Goal: Information Seeking & Learning: Learn about a topic

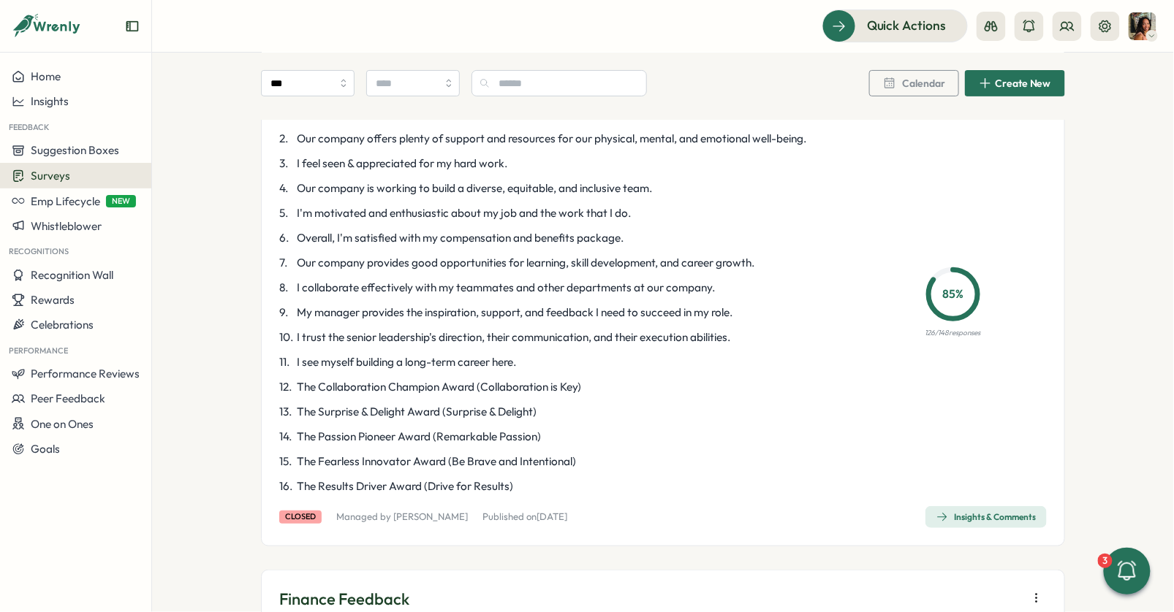
scroll to position [153, 0]
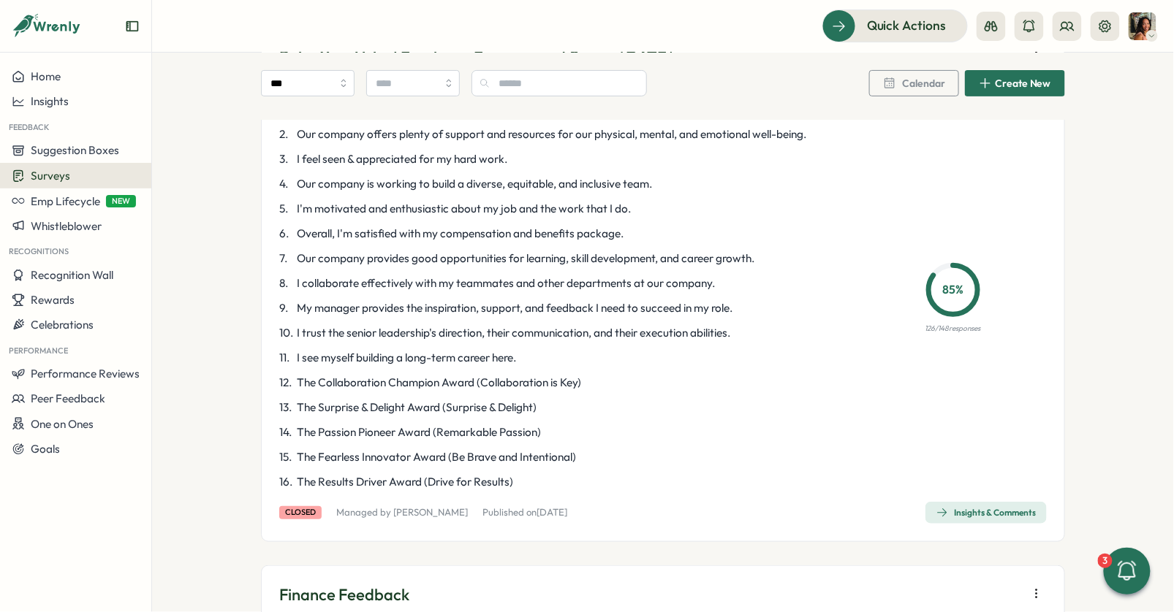
click at [1000, 505] on span "Insights & Comments" at bounding box center [985, 513] width 99 height 20
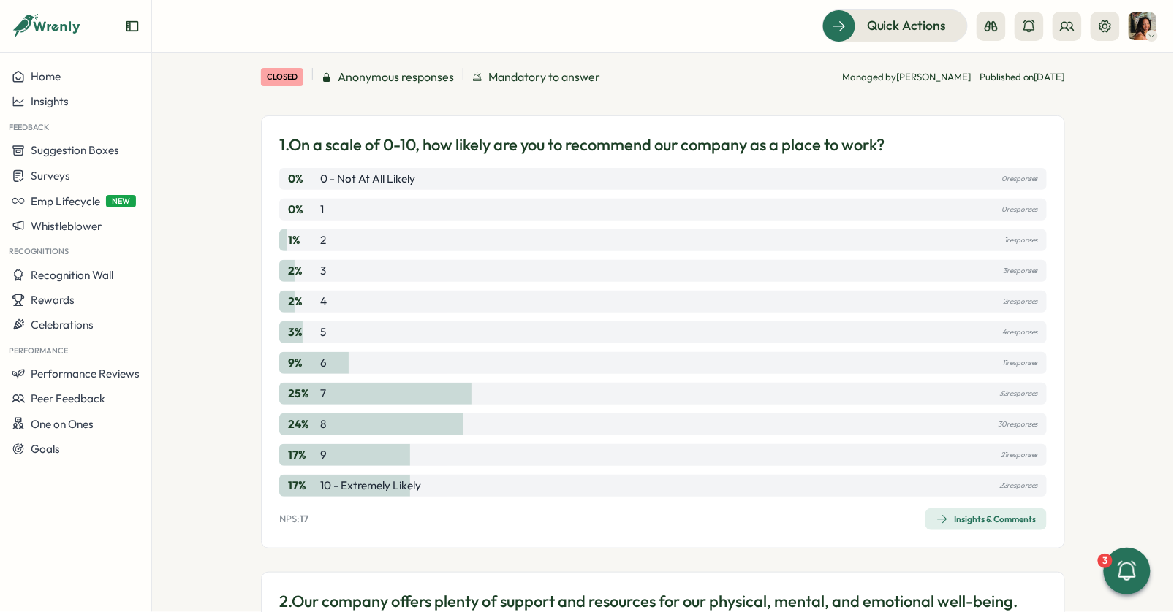
scroll to position [173, 0]
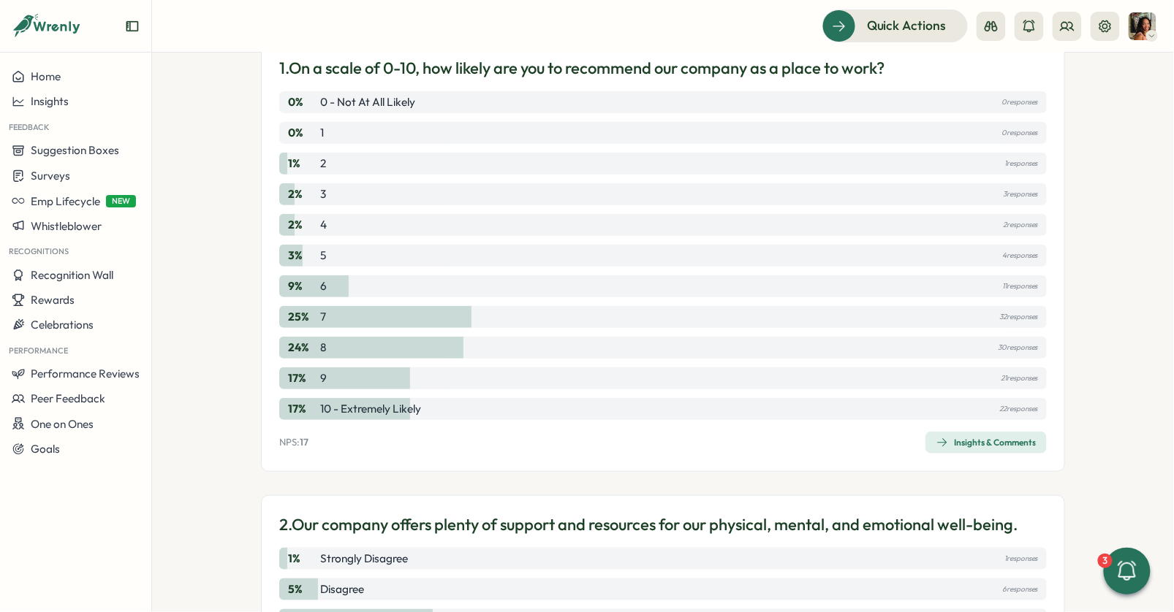
click at [989, 436] on span "Insights & Comments" at bounding box center [985, 443] width 99 height 20
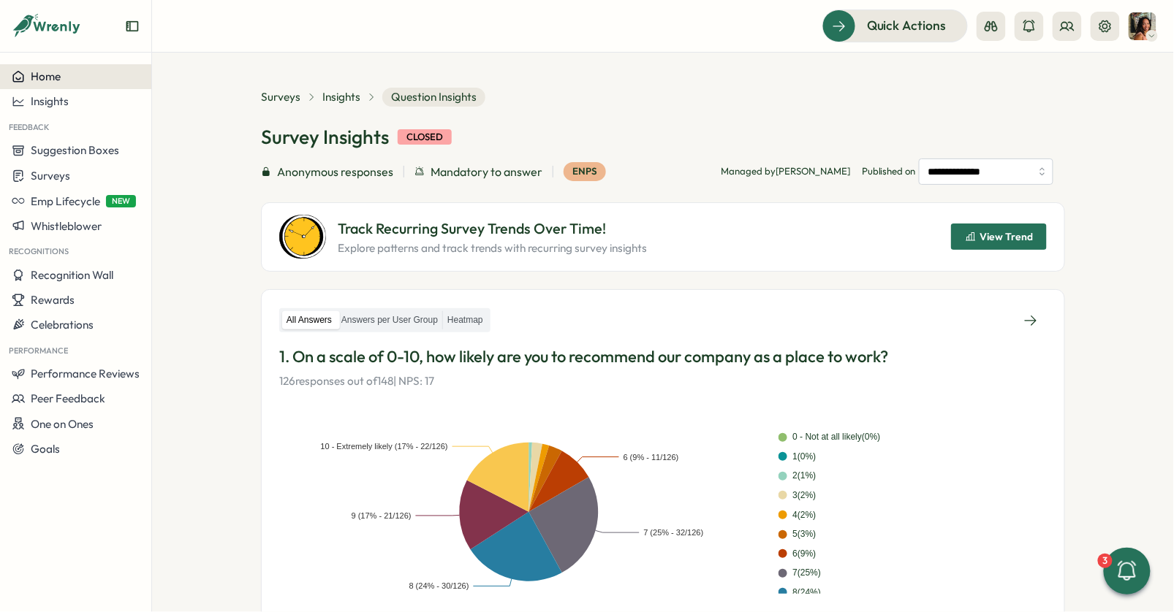
click at [49, 80] on span "Home" at bounding box center [46, 76] width 30 height 14
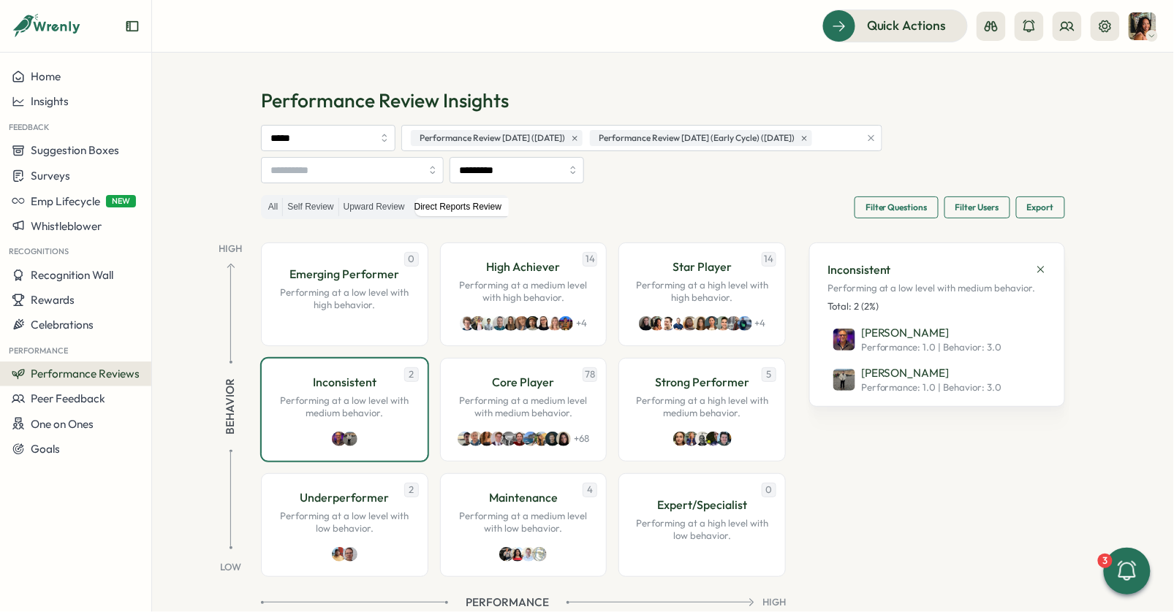
scroll to position [31, 0]
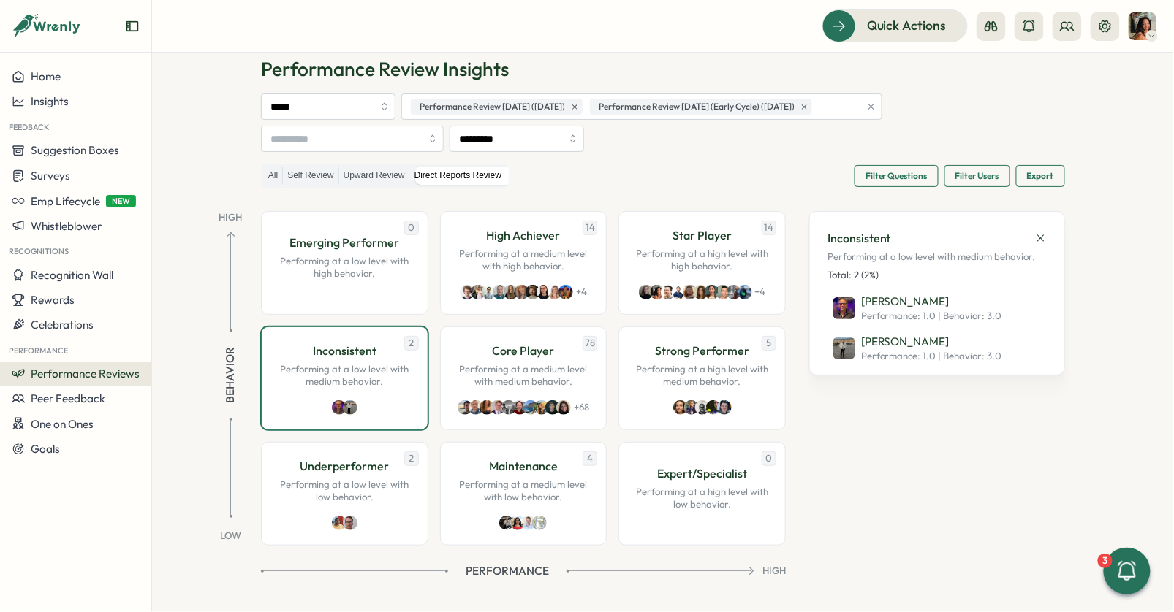
click at [67, 369] on span "Performance Reviews" at bounding box center [85, 374] width 109 height 14
click at [188, 347] on div "Reviews" at bounding box center [211, 346] width 113 height 16
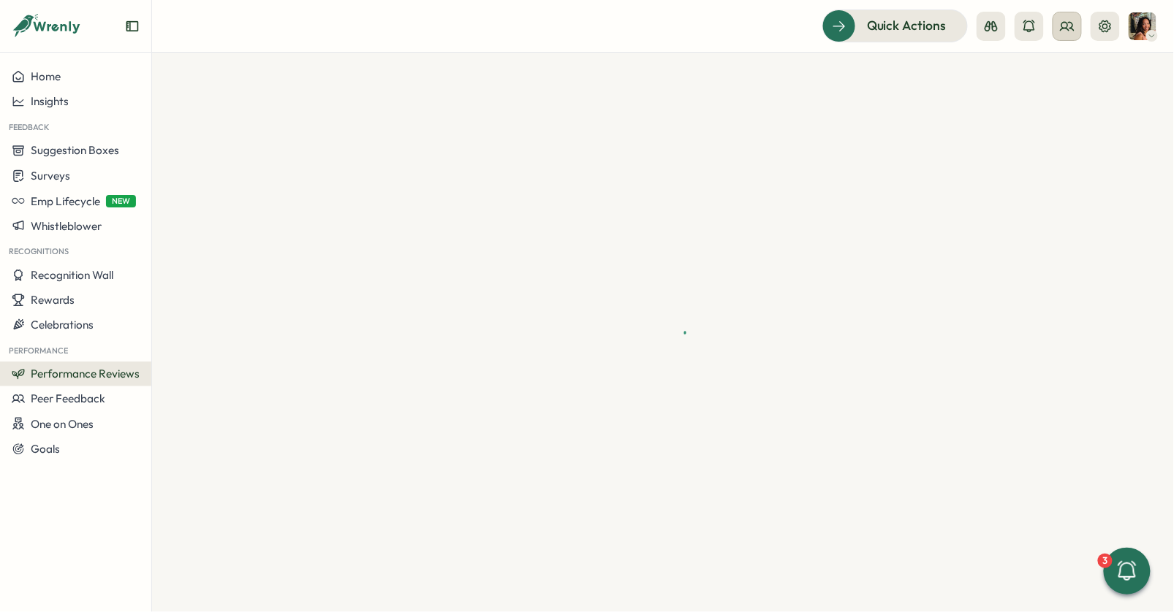
click at [1064, 24] on icon at bounding box center [1067, 26] width 15 height 15
click at [1053, 79] on div "Org Members" at bounding box center [1068, 72] width 92 height 16
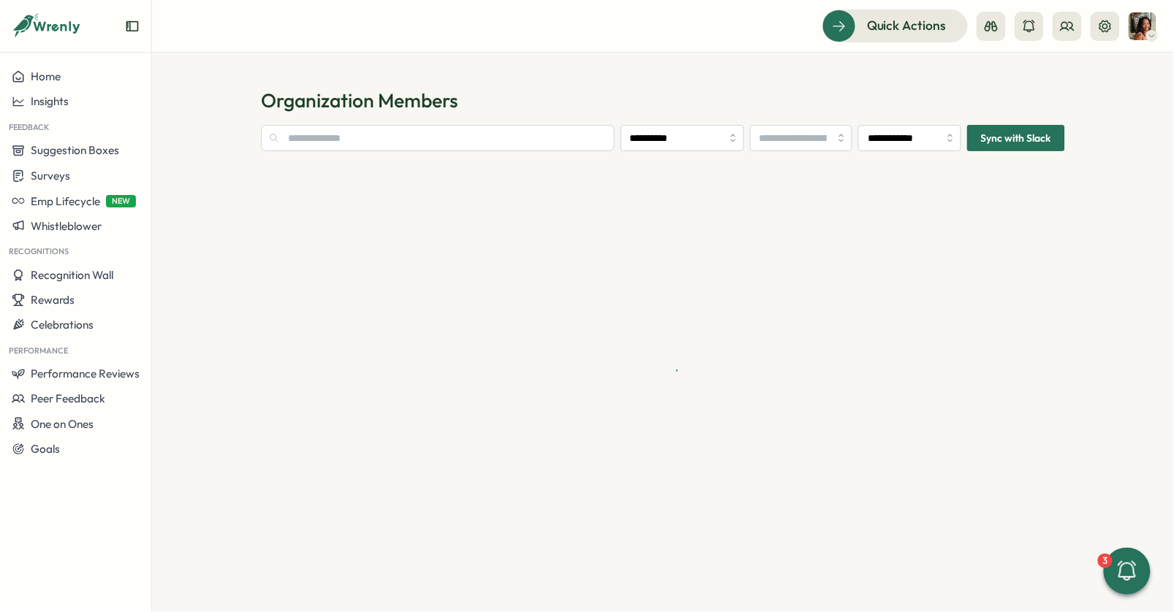
type input "**********"
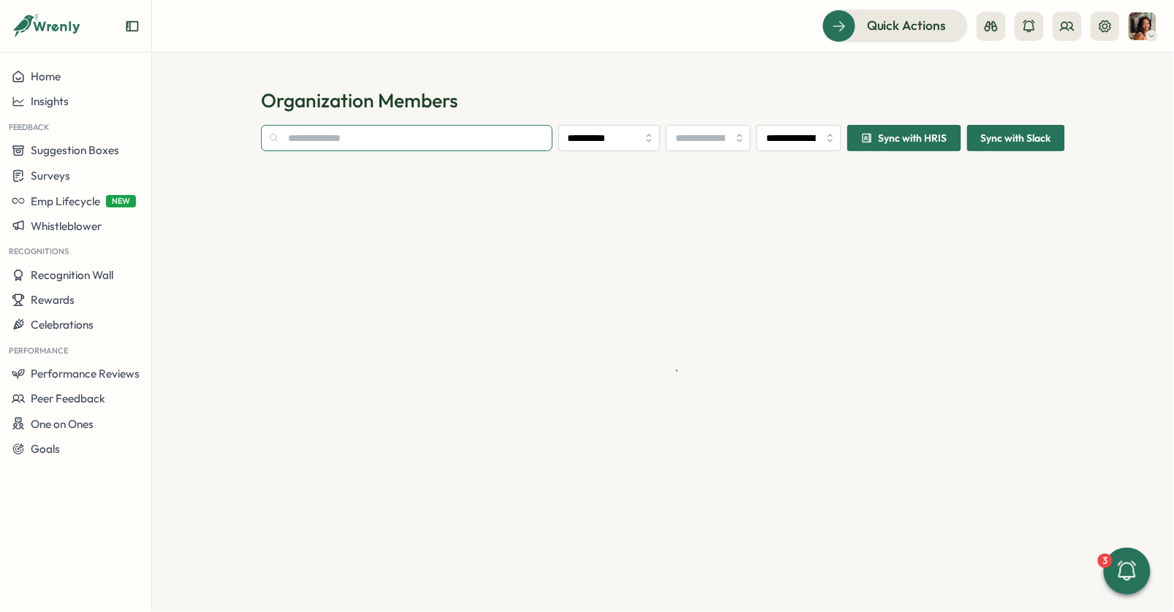
click at [450, 144] on input "text" at bounding box center [407, 138] width 292 height 26
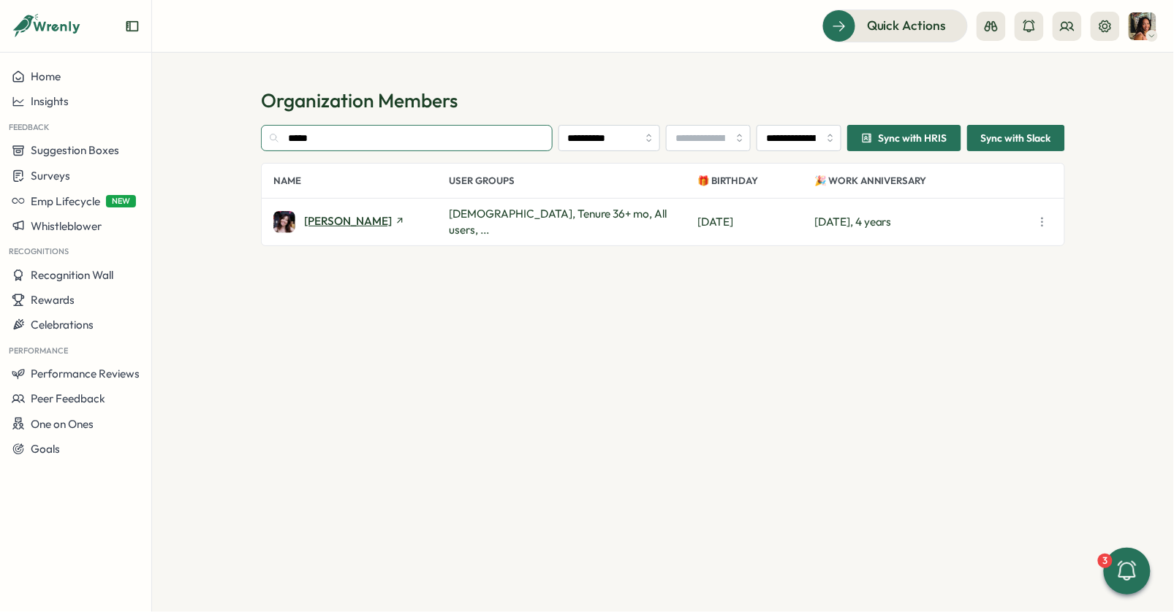
type input "*****"
click at [324, 216] on span "[PERSON_NAME]" at bounding box center [348, 221] width 88 height 11
click at [77, 105] on div "Insights" at bounding box center [76, 101] width 128 height 13
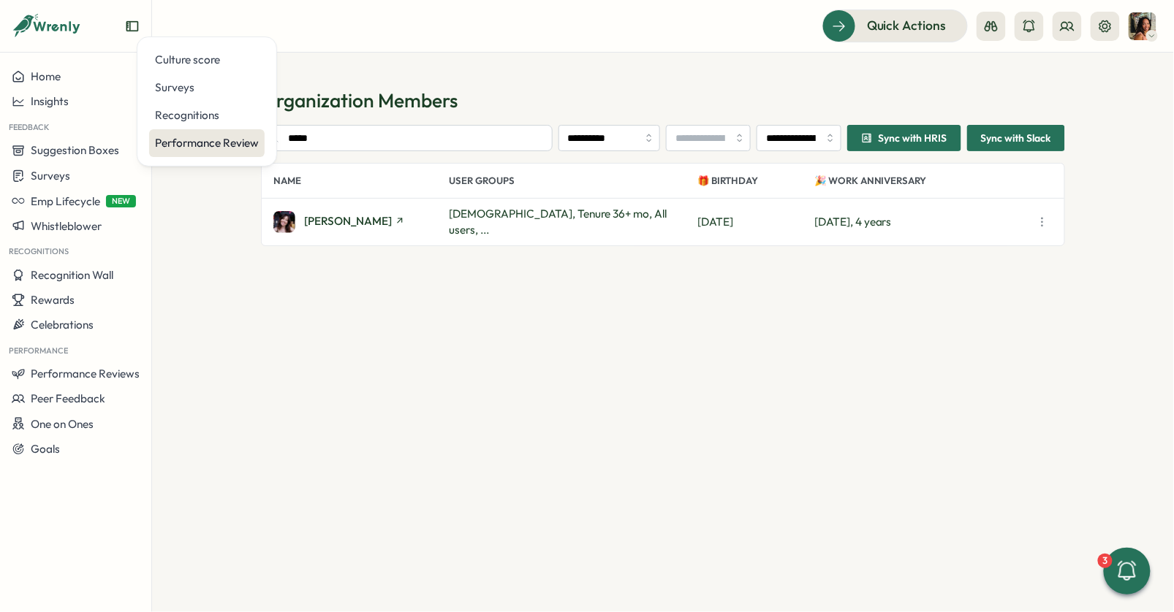
click at [200, 147] on div "Performance Review" at bounding box center [207, 143] width 104 height 16
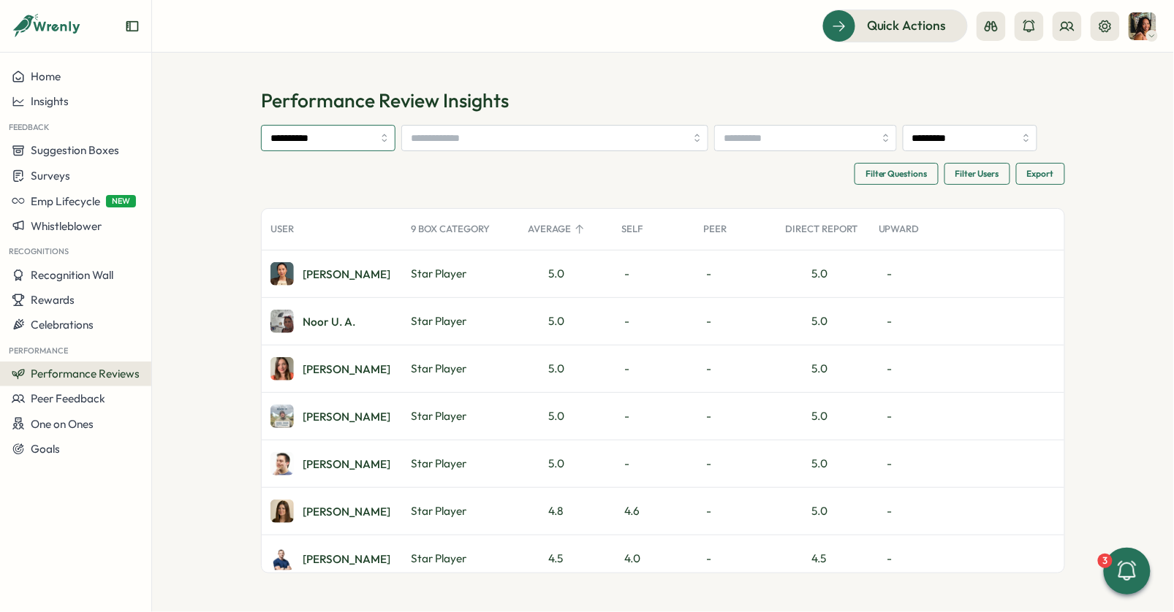
click at [368, 145] on input "**********" at bounding box center [328, 138] width 134 height 26
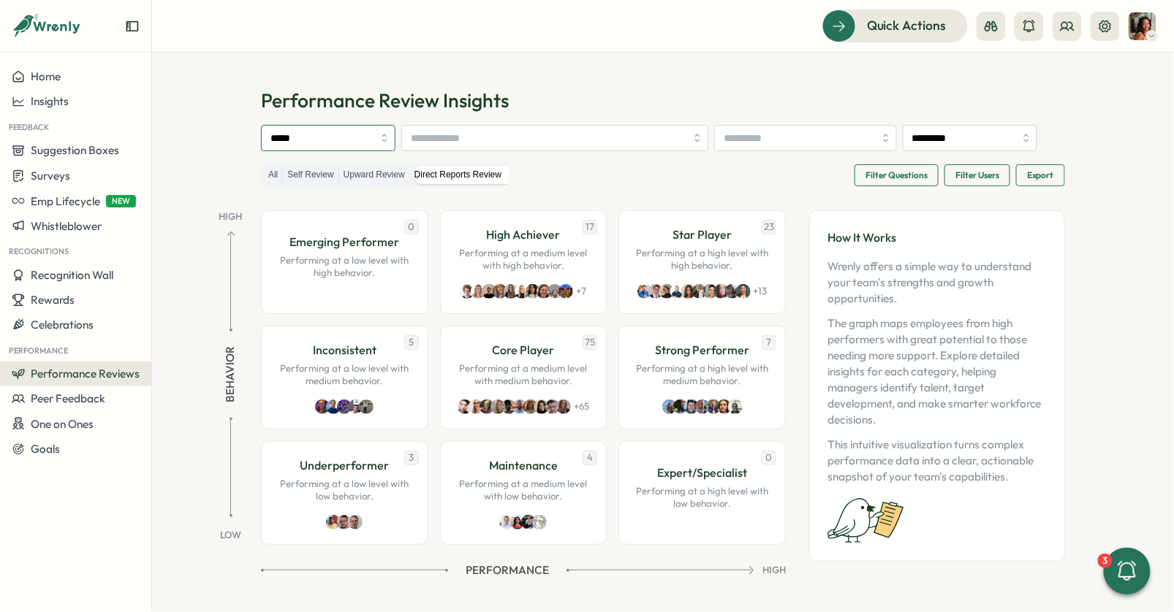
type input "*****"
click at [900, 183] on span "Filter Questions" at bounding box center [896, 175] width 62 height 20
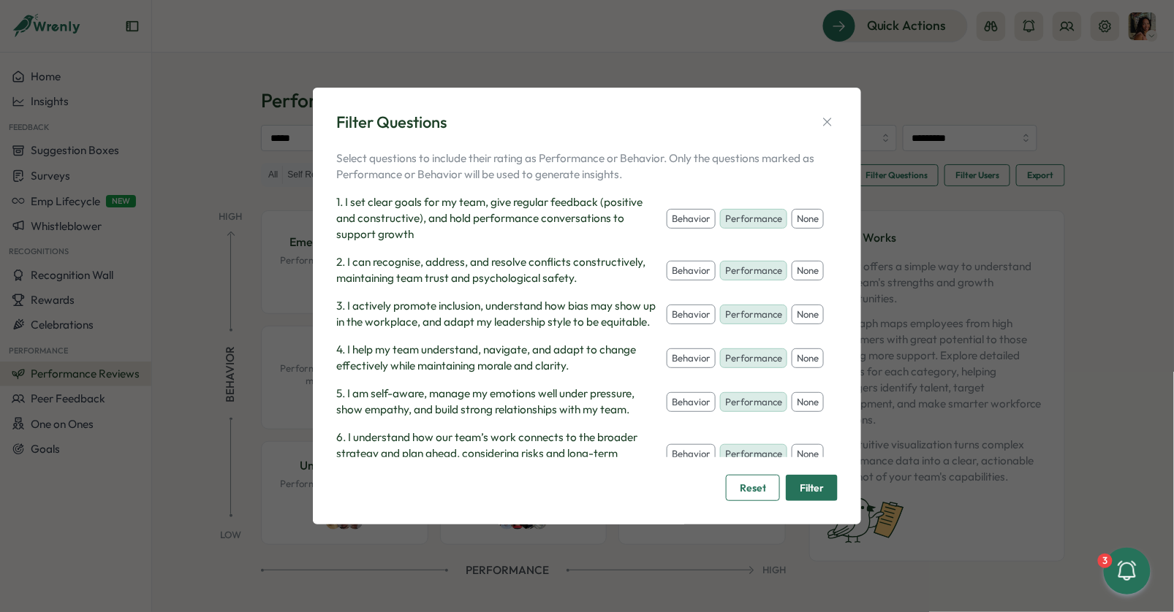
click at [794, 217] on button "none" at bounding box center [807, 219] width 32 height 20
click at [794, 273] on button "none" at bounding box center [807, 271] width 32 height 20
click at [804, 322] on button "none" at bounding box center [807, 315] width 32 height 20
click at [803, 374] on div "behavior performance none" at bounding box center [745, 358] width 159 height 32
drag, startPoint x: 807, startPoint y: 375, endPoint x: 807, endPoint y: 399, distance: 24.1
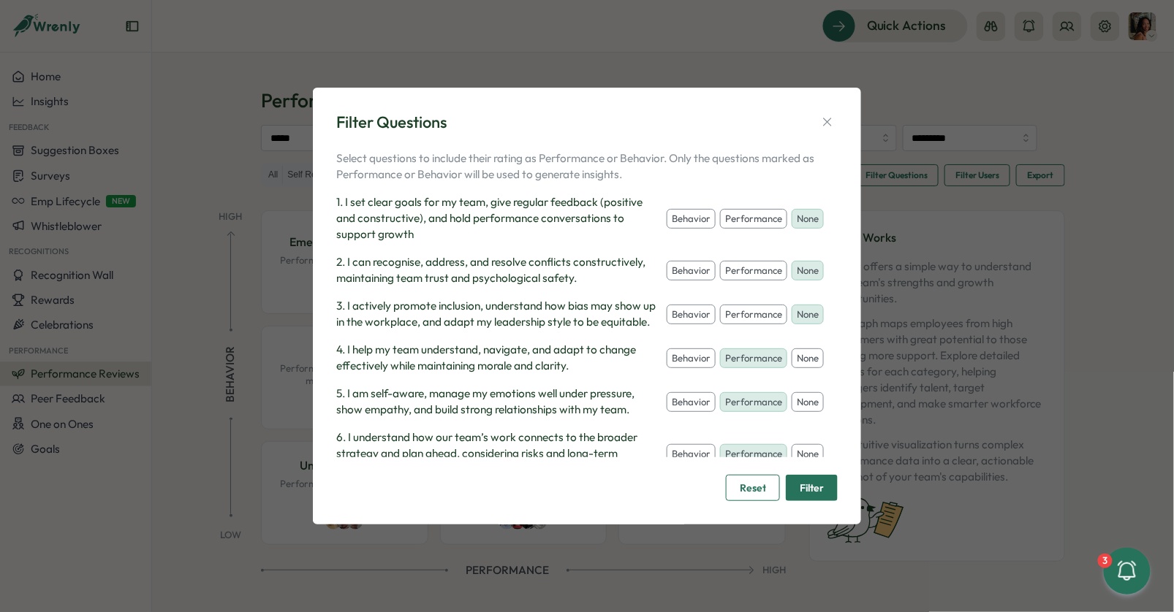
click at [807, 369] on button "none" at bounding box center [807, 359] width 32 height 20
click at [807, 413] on button "none" at bounding box center [807, 402] width 32 height 20
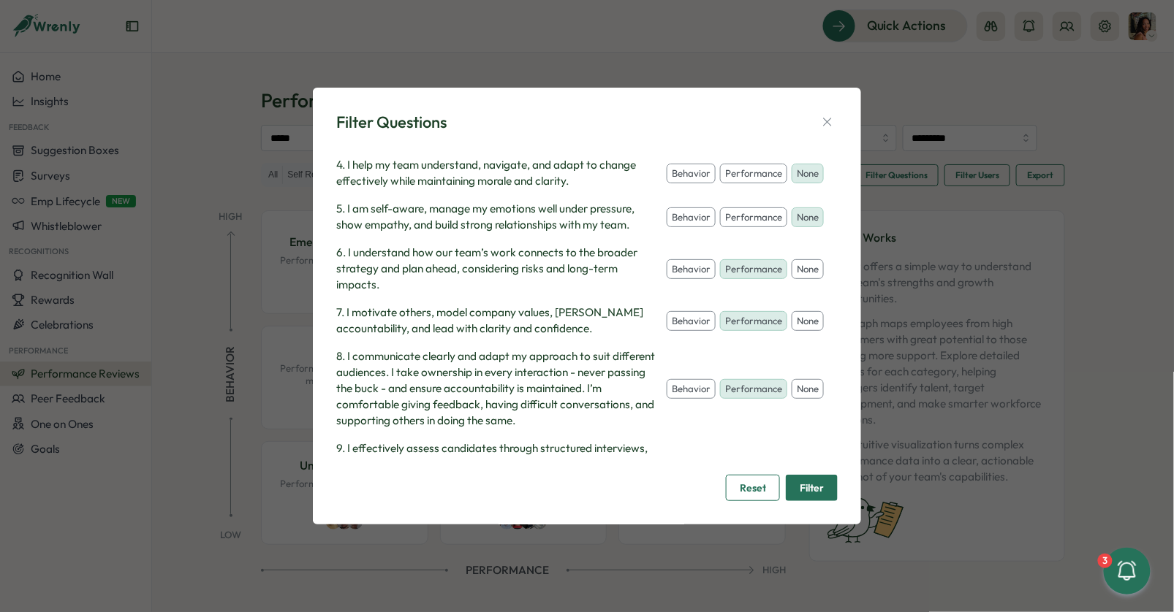
scroll to position [220, 0]
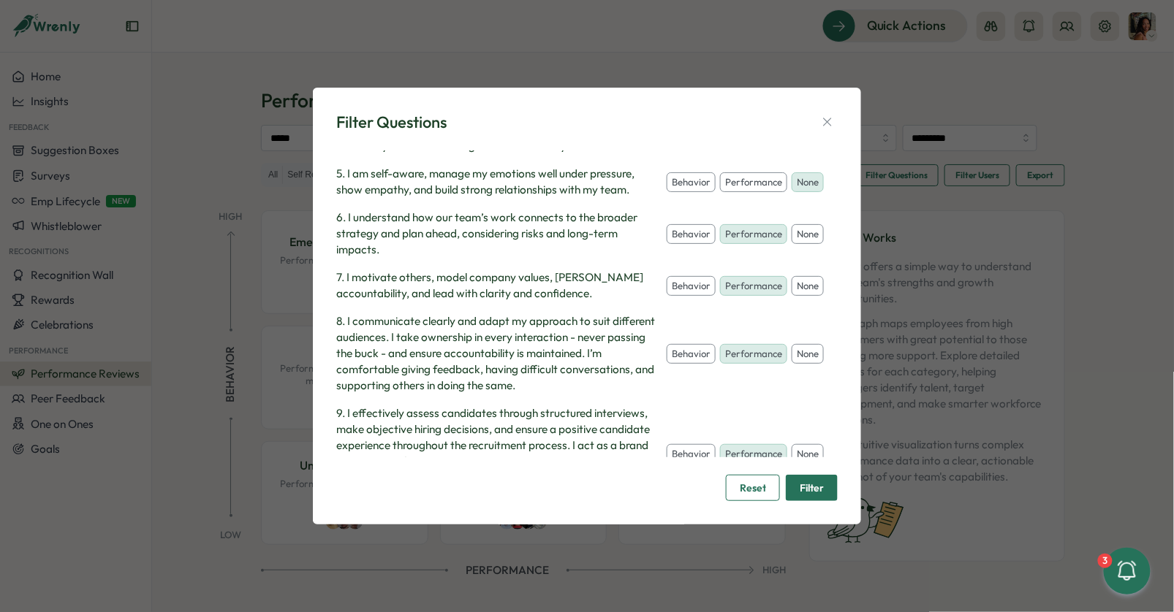
drag, startPoint x: 801, startPoint y: 251, endPoint x: 801, endPoint y: 284, distance: 32.9
click at [801, 245] on button "none" at bounding box center [807, 234] width 32 height 20
click at [801, 297] on button "none" at bounding box center [807, 286] width 32 height 20
click at [801, 365] on button "none" at bounding box center [807, 354] width 32 height 20
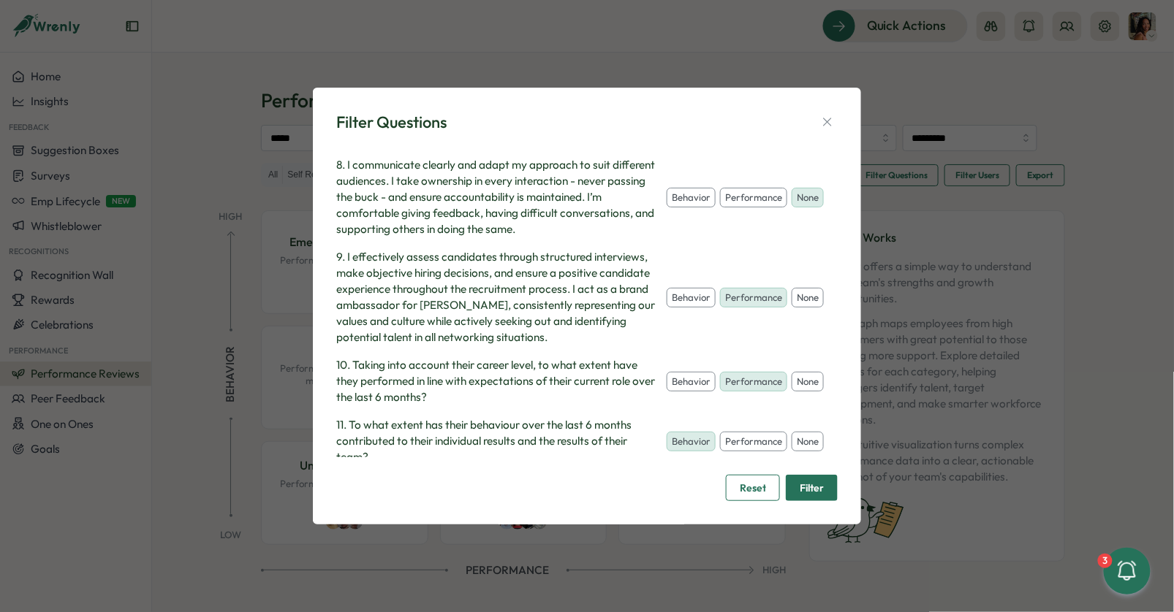
scroll to position [411, 0]
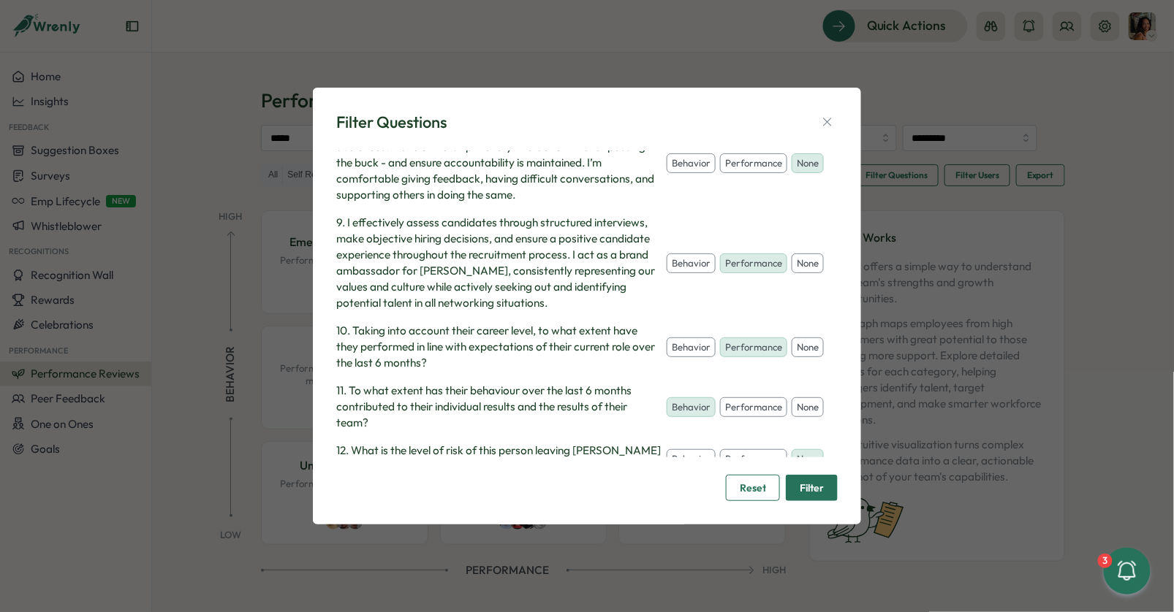
click at [801, 274] on button "none" at bounding box center [807, 264] width 32 height 20
click at [801, 356] on button "none" at bounding box center [807, 348] width 32 height 20
click at [799, 418] on button "none" at bounding box center [807, 408] width 32 height 20
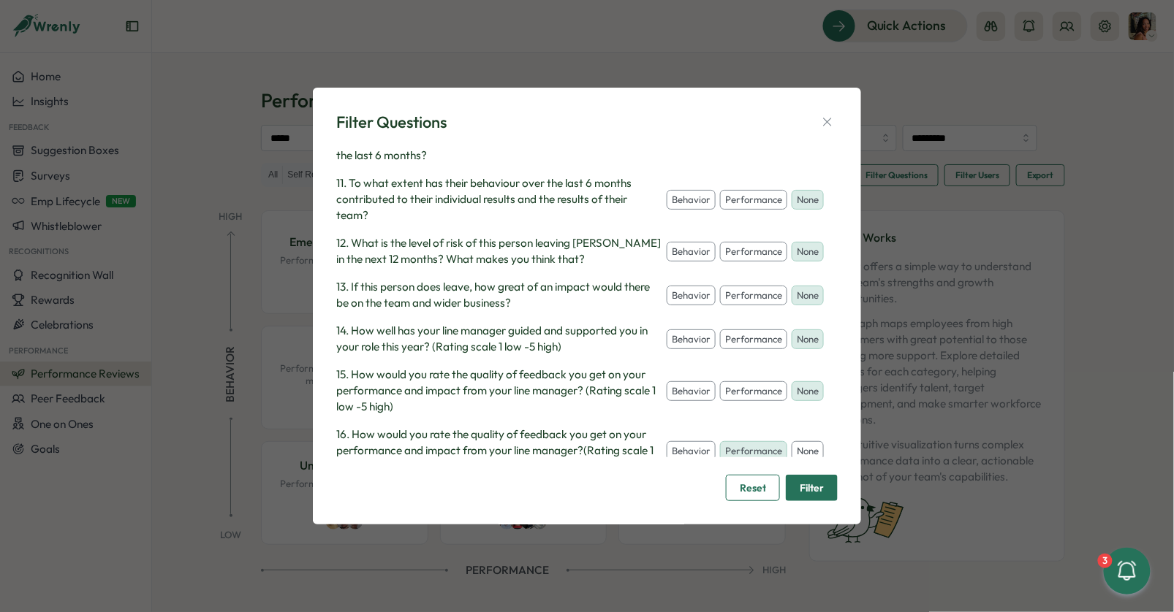
scroll to position [651, 0]
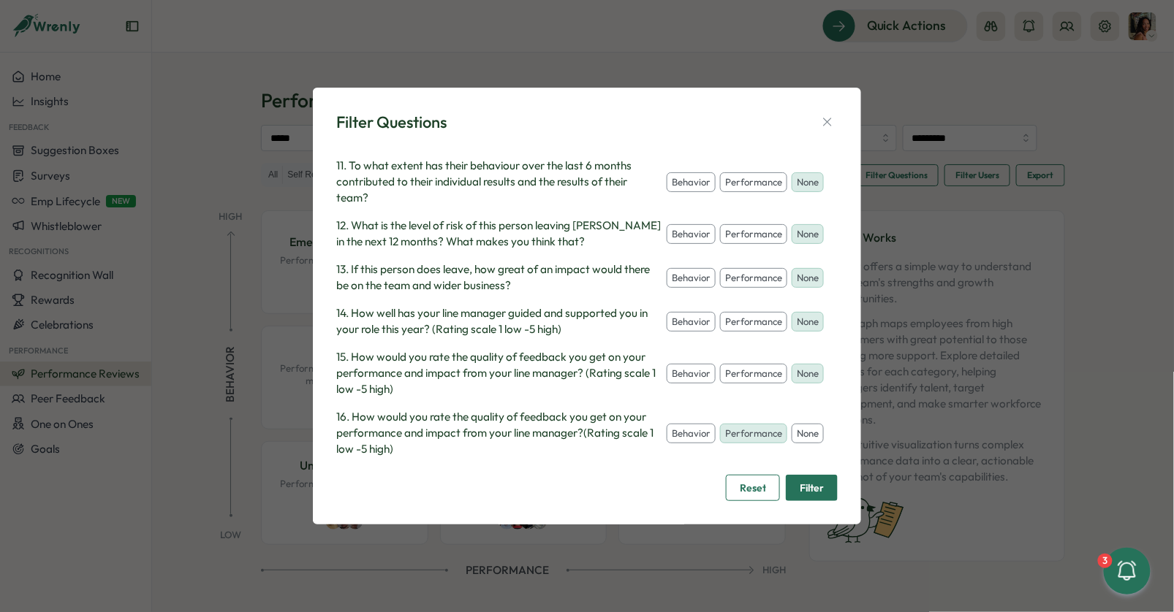
click at [797, 439] on button "none" at bounding box center [807, 434] width 32 height 20
click at [686, 234] on button "behavior" at bounding box center [690, 234] width 49 height 20
click at [737, 287] on button "performance" at bounding box center [753, 278] width 67 height 20
click at [809, 488] on span "Filter" at bounding box center [811, 488] width 24 height 25
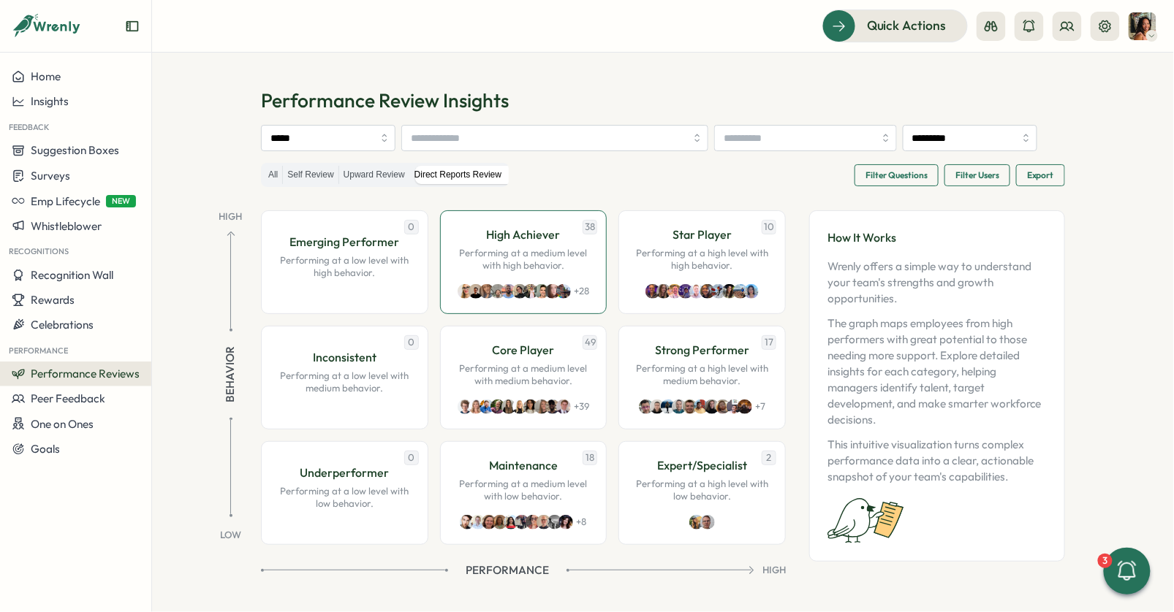
click at [551, 267] on p "Performing at a medium level with high behavior." at bounding box center [523, 260] width 137 height 26
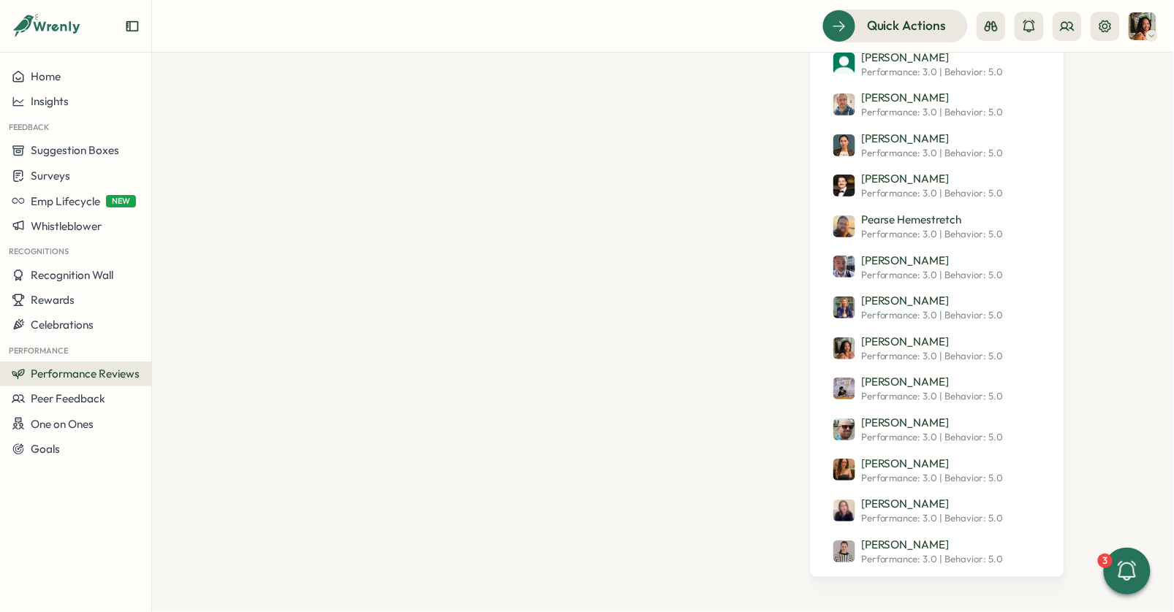
scroll to position [0, 0]
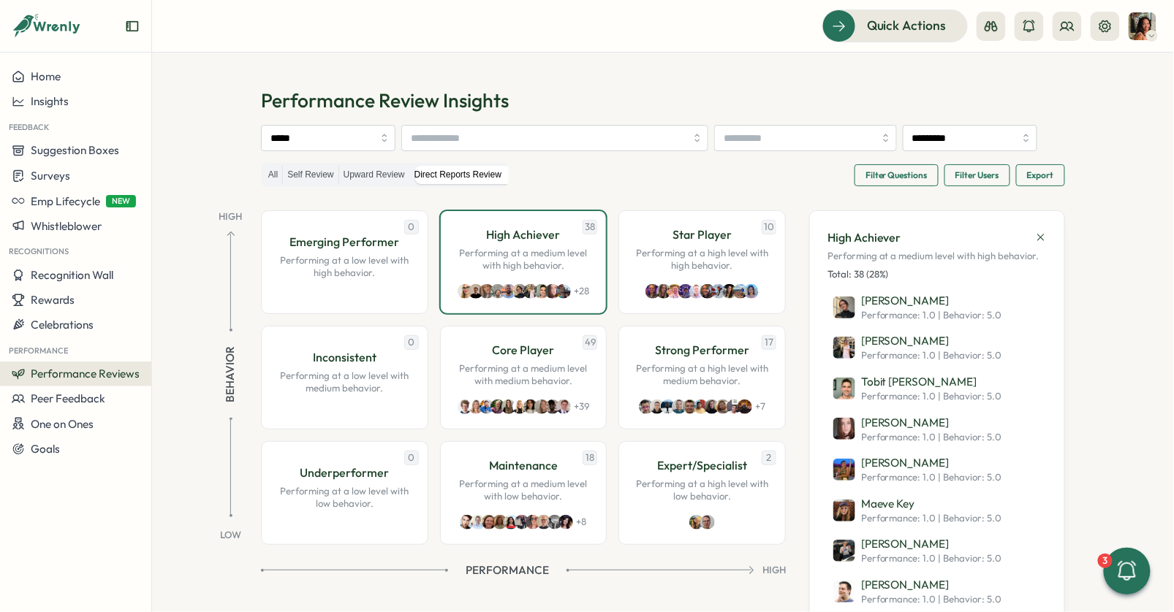
click at [105, 367] on span "Performance Reviews" at bounding box center [85, 374] width 109 height 14
click at [202, 347] on div "Reviews" at bounding box center [211, 346] width 113 height 16
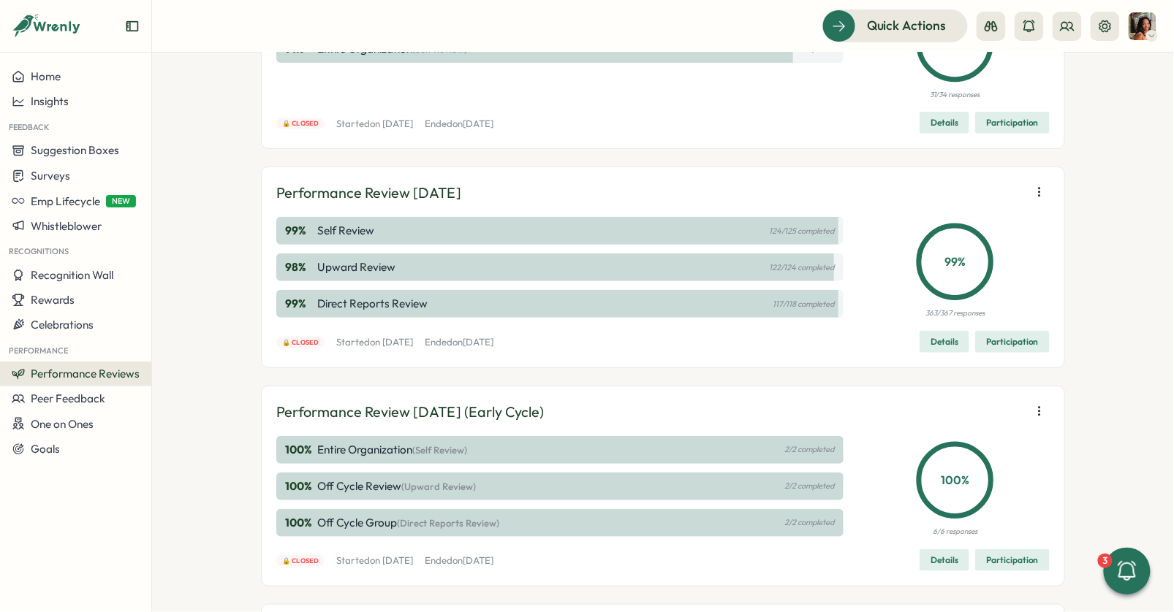
scroll to position [188, 0]
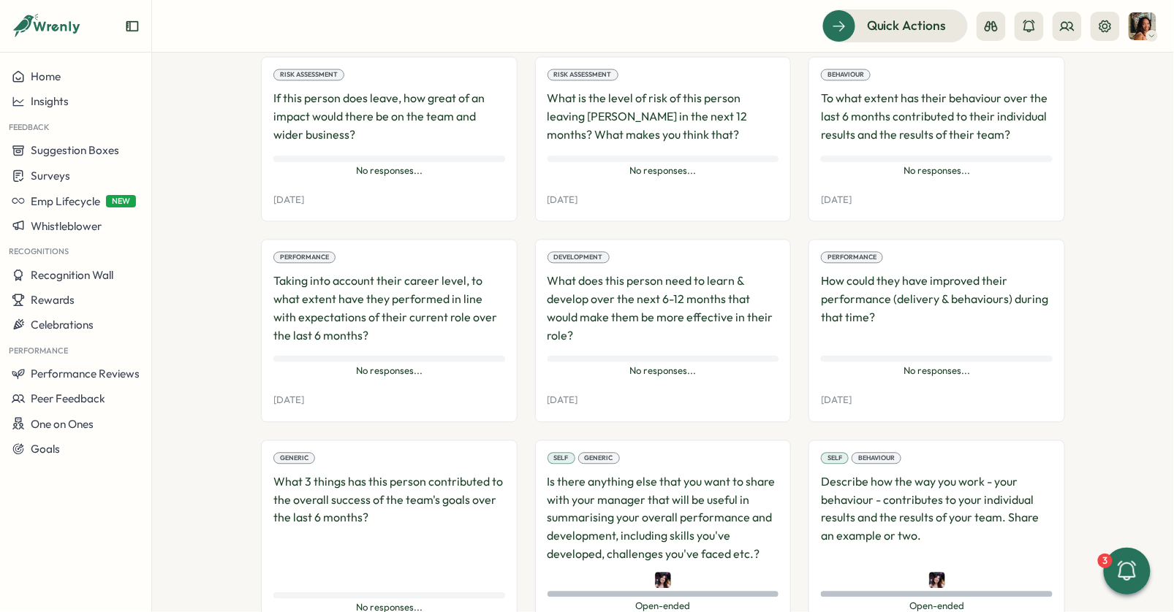
scroll to position [847, 0]
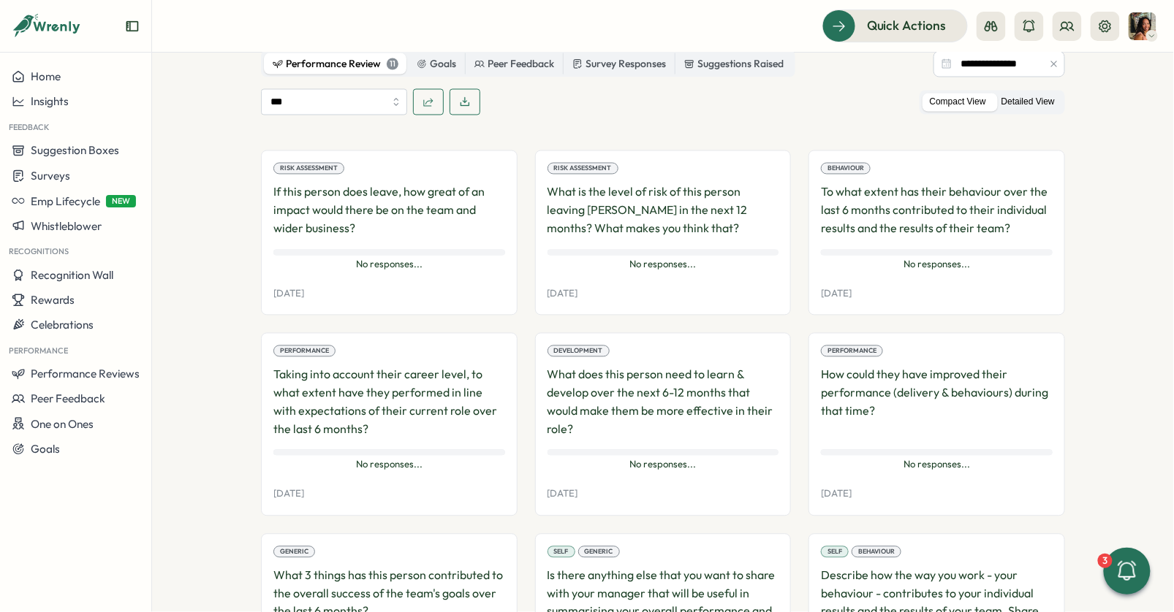
click at [1034, 94] on label "Detailed View" at bounding box center [1028, 103] width 68 height 18
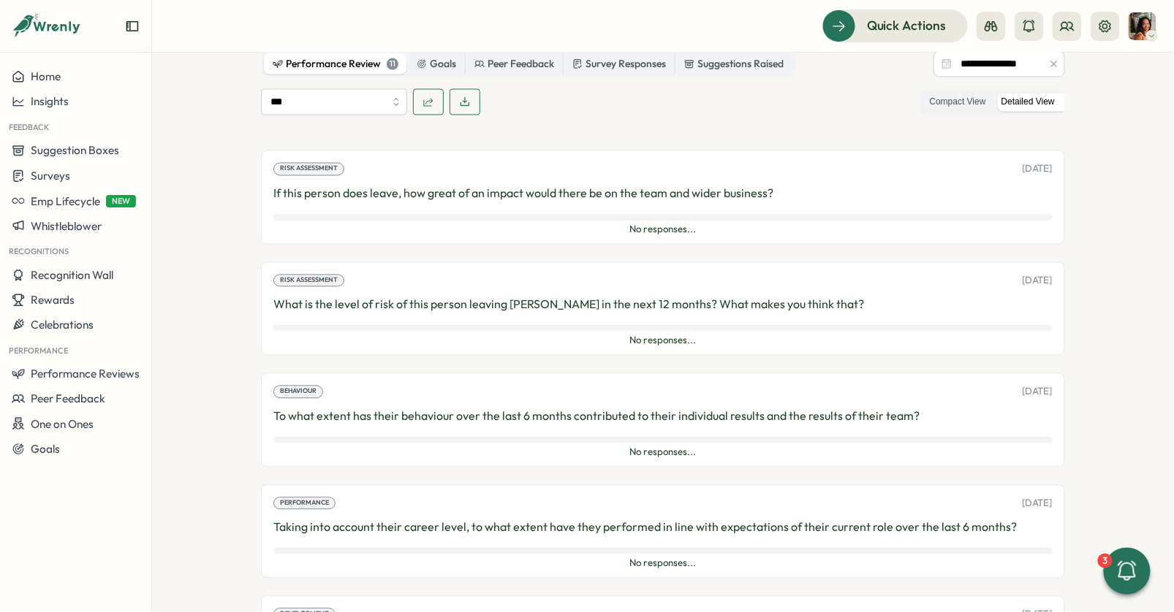
click at [770, 185] on p "If this person does leave, how great of an impact would there be on the team an…" at bounding box center [662, 194] width 779 height 18
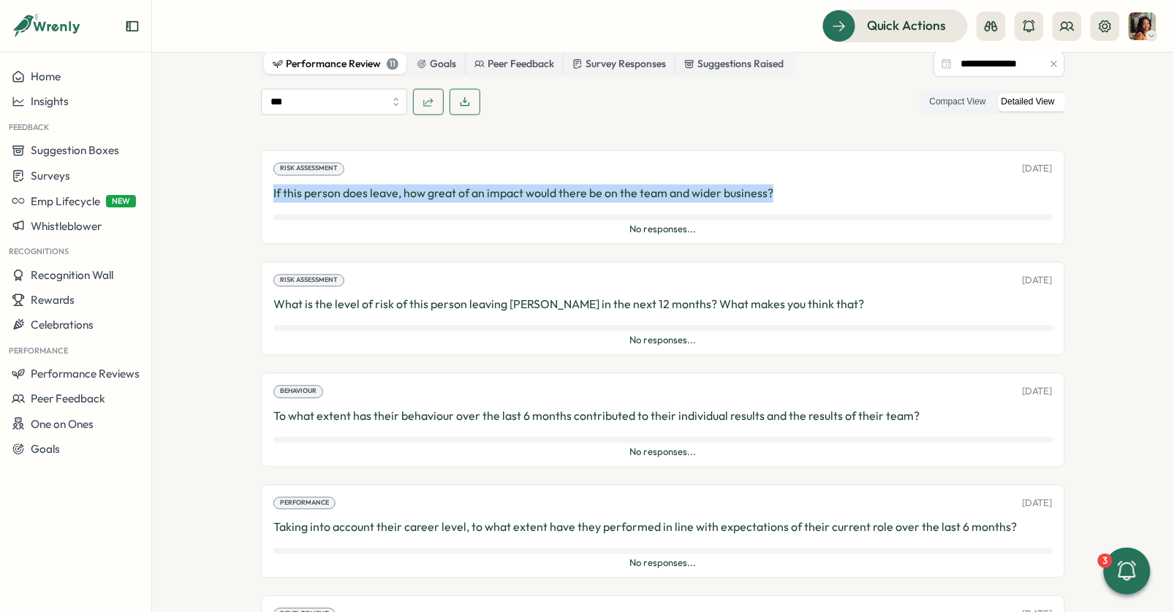
drag, startPoint x: 769, startPoint y: 177, endPoint x: 267, endPoint y: 182, distance: 501.3
click at [267, 182] on div "Risk Assessment 14 Jul, 2025 If this person does leave, how great of an impact …" at bounding box center [663, 198] width 804 height 94
copy p "If this person does leave, how great of an impact would there be on the team an…"
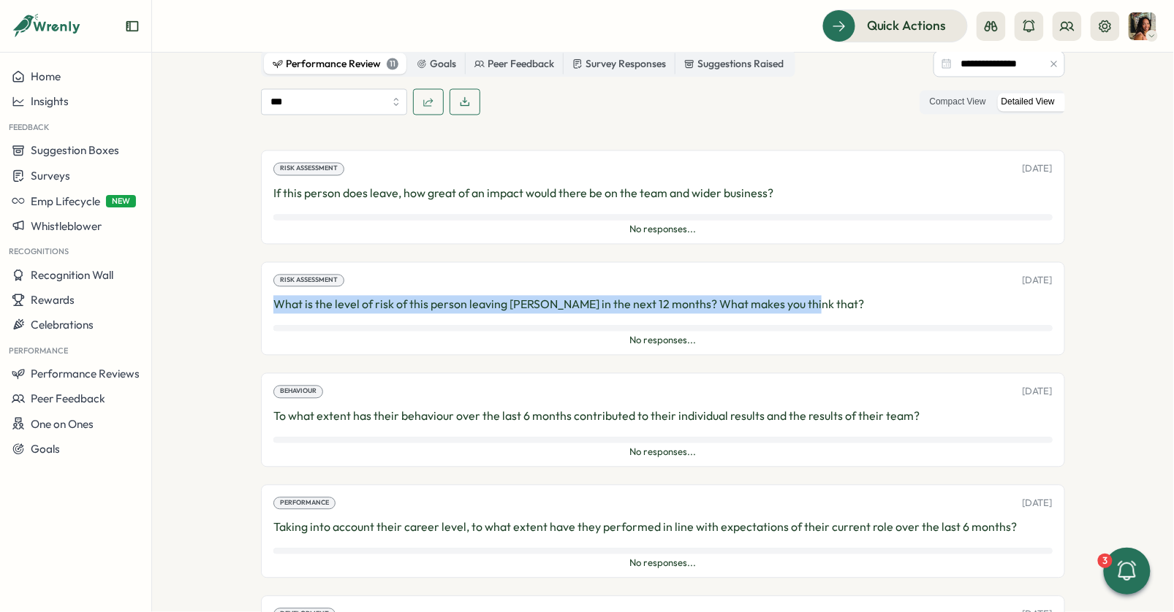
drag, startPoint x: 801, startPoint y: 289, endPoint x: 273, endPoint y: 288, distance: 528.4
click at [273, 296] on p "What is the level of risk of this person leaving Tillo in the next 12 months? W…" at bounding box center [662, 305] width 779 height 18
copy p "What is the level of risk of this person leaving Tillo in the next 12 months? W…"
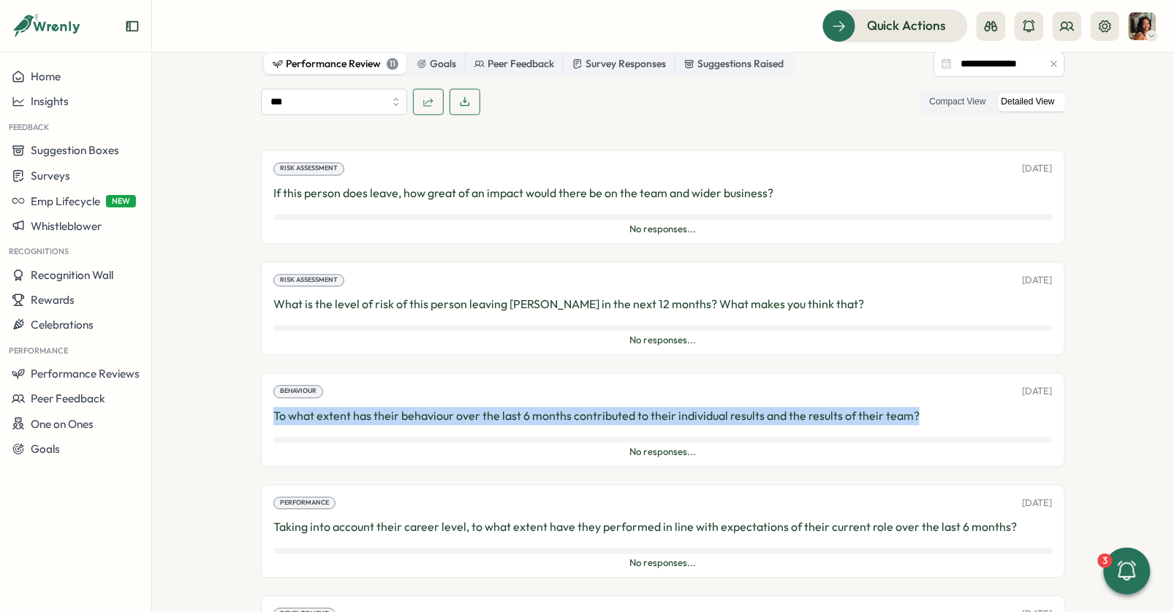
drag, startPoint x: 269, startPoint y: 396, endPoint x: 926, endPoint y: 393, distance: 657.0
click at [926, 408] on p "To what extent has their behaviour over the last 6 months contributed to their …" at bounding box center [662, 417] width 779 height 18
copy p "To what extent has their behaviour over the last 6 months contributed to their …"
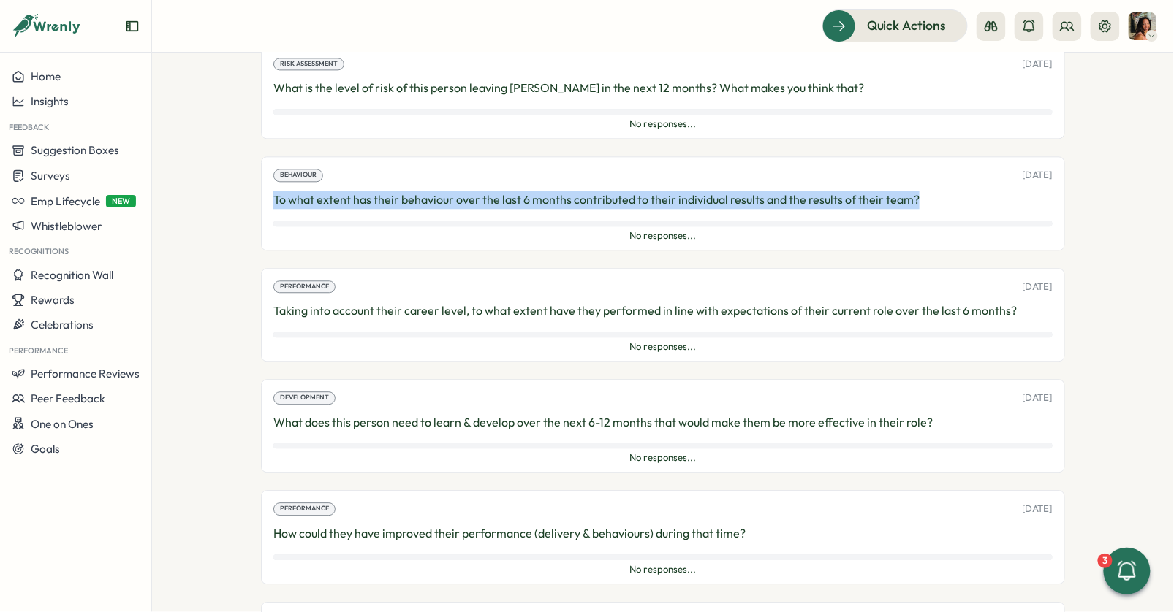
scroll to position [1065, 0]
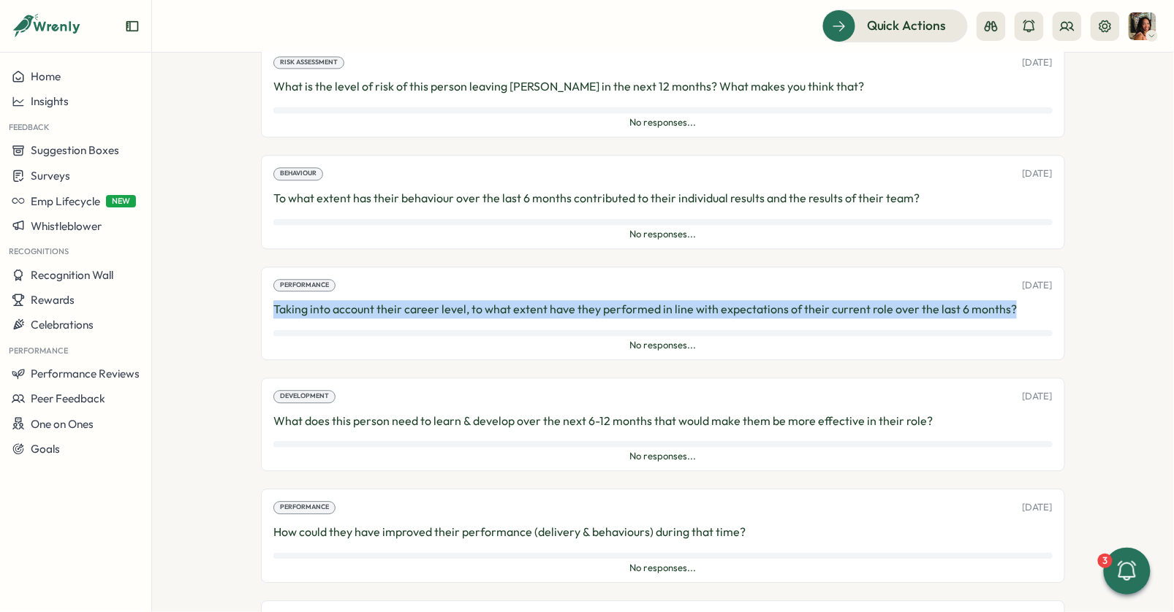
drag, startPoint x: 267, startPoint y: 290, endPoint x: 1014, endPoint y: 291, distance: 746.1
click at [1014, 291] on div "Performance 14 Jul, 2025 Taking into account their career level, to what extent…" at bounding box center [663, 314] width 804 height 94
copy p "Taking into account their career level, to what extent have they performed in l…"
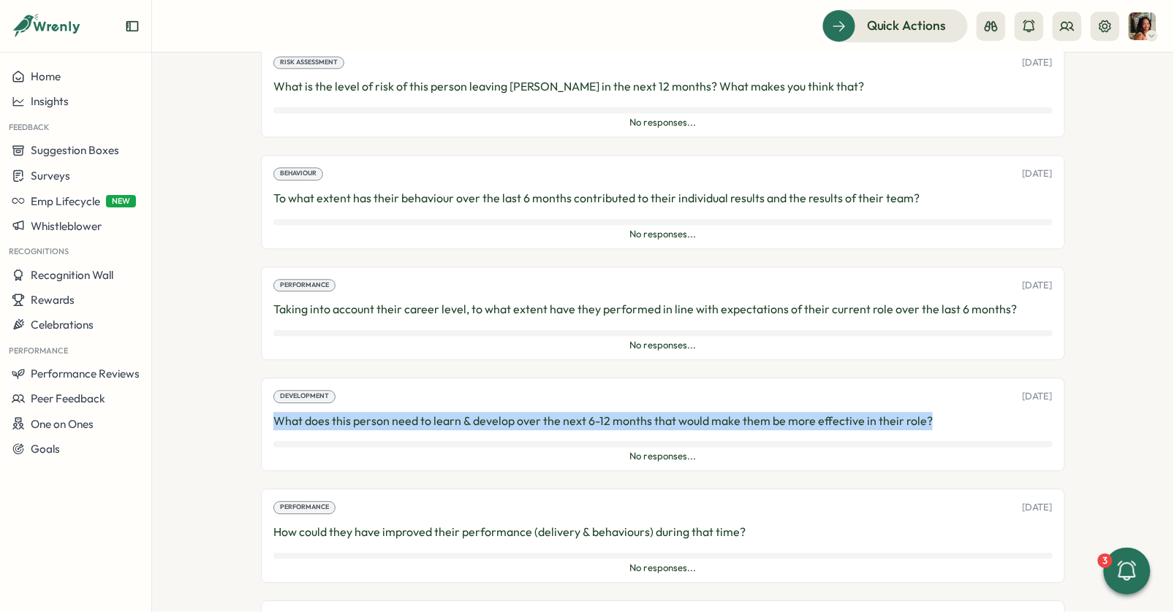
drag, startPoint x: 271, startPoint y: 398, endPoint x: 982, endPoint y: 403, distance: 711.1
click at [982, 412] on p "What does this person need to learn & develop over the next 6-12 months that wo…" at bounding box center [662, 421] width 779 height 18
copy p "What does this person need to learn & develop over the next 6-12 months that wo…"
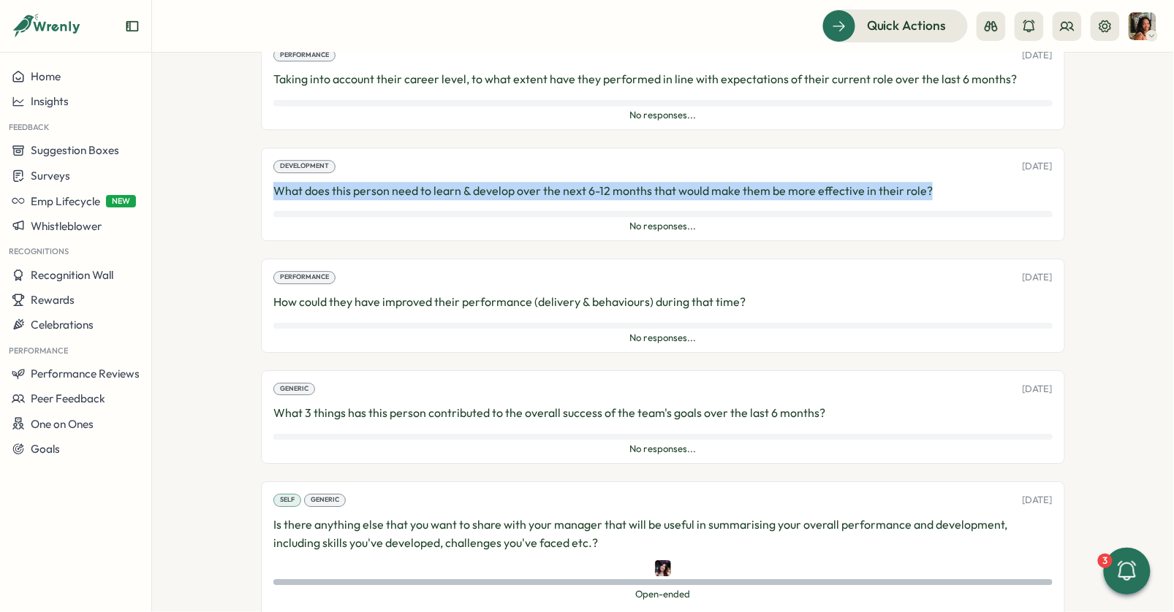
scroll to position [1301, 0]
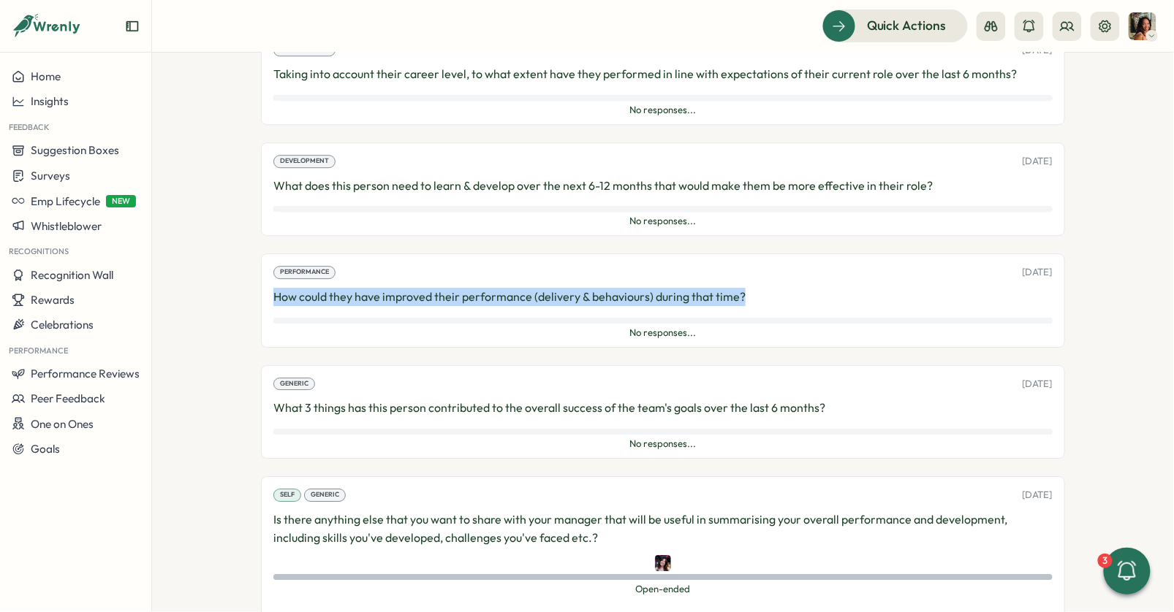
drag, startPoint x: 269, startPoint y: 278, endPoint x: 740, endPoint y: 270, distance: 470.7
click at [740, 270] on div "Performance 14 Jul, 2025 How could they have improved their performance (delive…" at bounding box center [663, 301] width 804 height 94
copy p "How could they have improved their performance (delivery & behaviours) during t…"
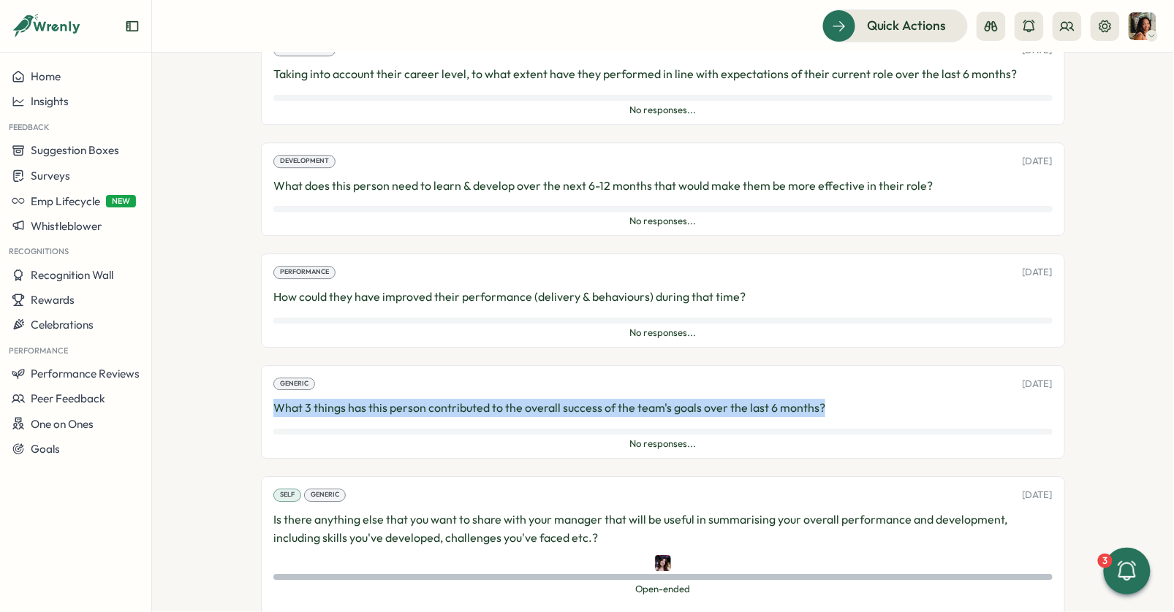
drag, startPoint x: 271, startPoint y: 390, endPoint x: 865, endPoint y: 375, distance: 594.3
click at [865, 375] on div "Generic 14 Jul, 2025 What 3 things has this person contributed to the overall s…" at bounding box center [663, 412] width 804 height 94
drag, startPoint x: 840, startPoint y: 386, endPoint x: 273, endPoint y: 391, distance: 567.1
click at [273, 399] on p "What 3 things has this person contributed to the overall success of the team's …" at bounding box center [662, 408] width 779 height 18
copy p "What 3 things has this person contributed to the overall success of the team's …"
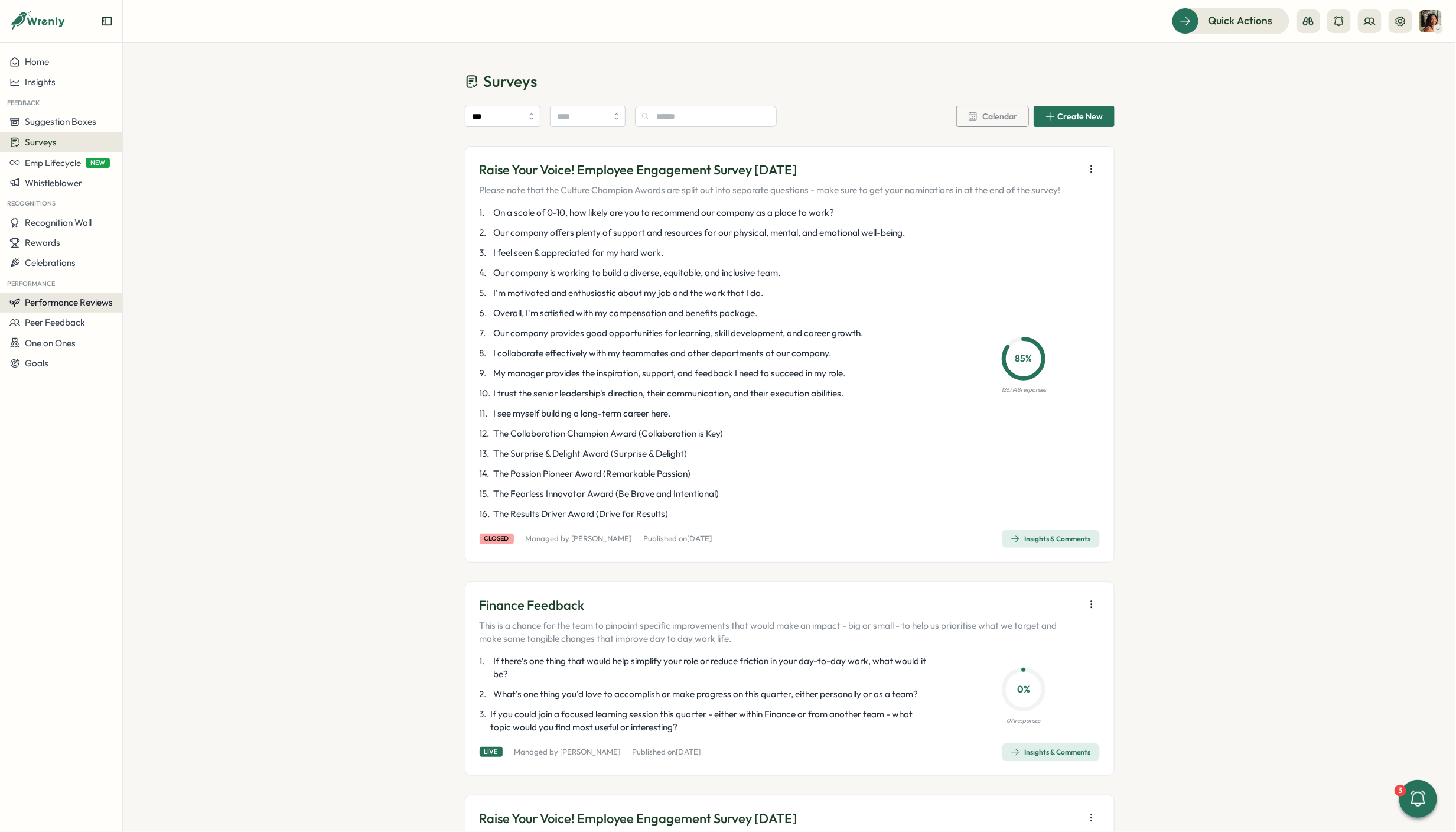
click at [53, 303] on span "Performance Reviews" at bounding box center [69, 302] width 88 height 11
click at [147, 282] on div "Reviews" at bounding box center [171, 280] width 91 height 13
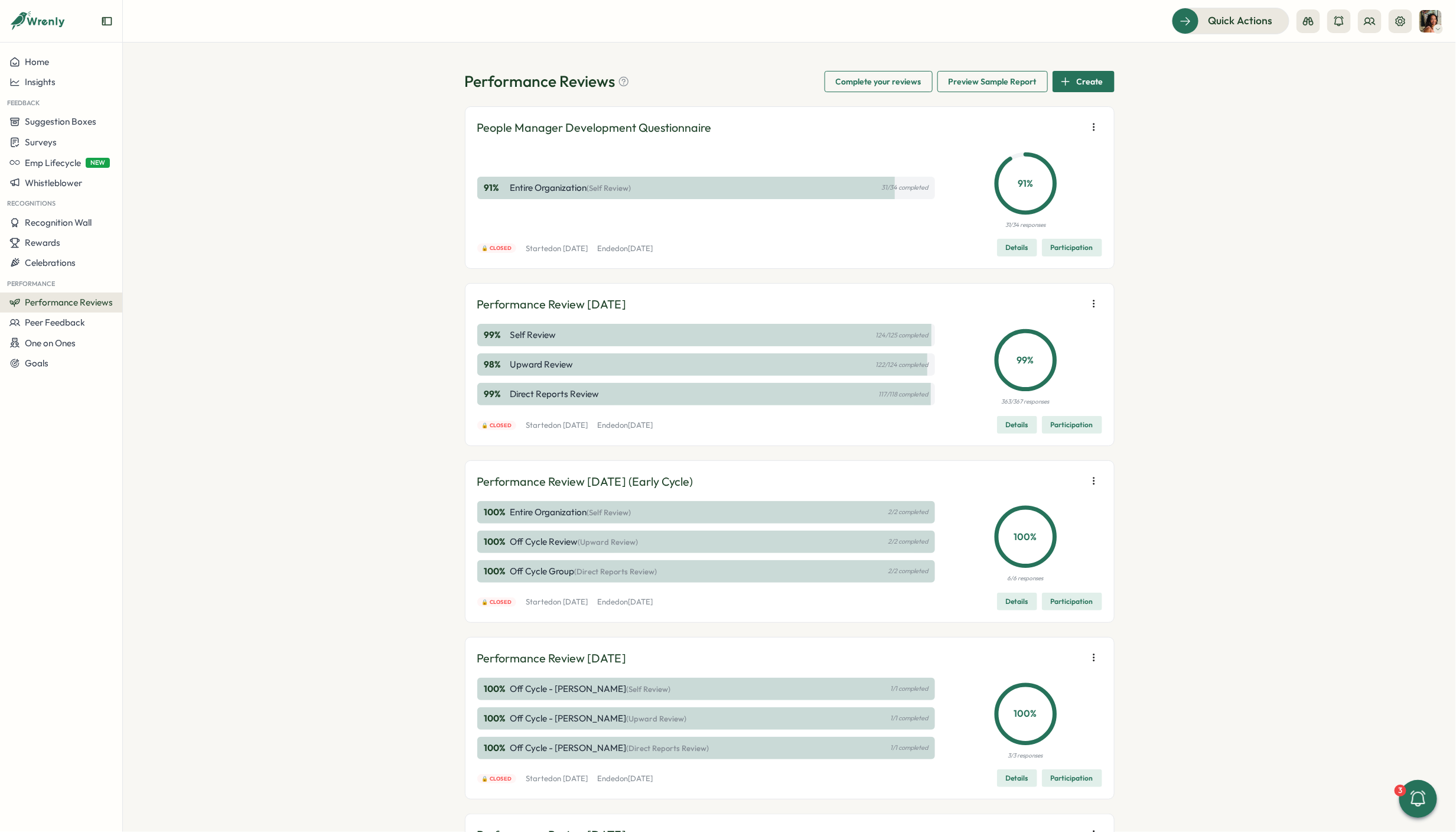
click at [1011, 421] on span "Details" at bounding box center [1018, 424] width 23 height 16
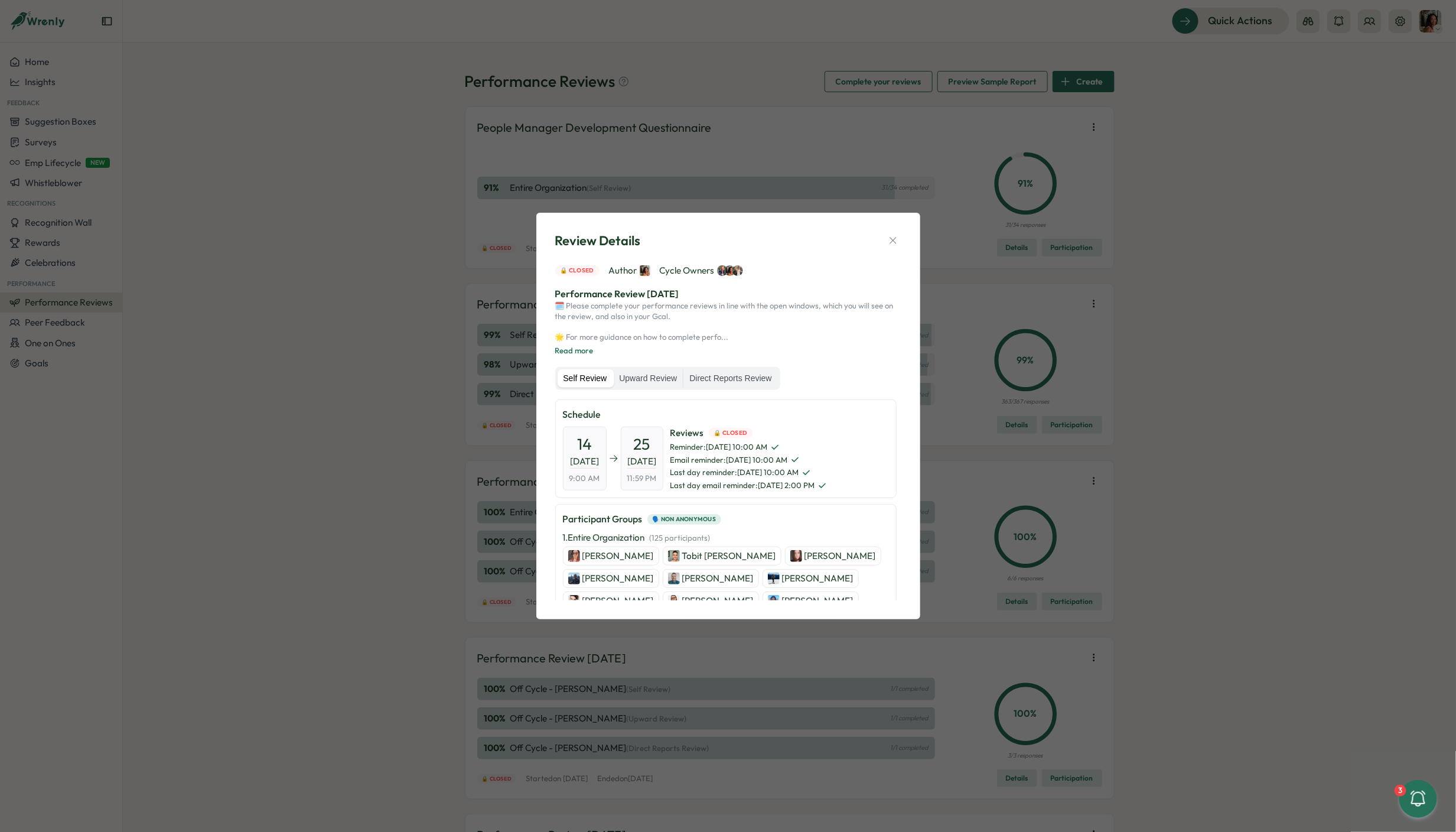
click at [1227, 340] on div "Review Details 🔒 Closed Author Cycle Owners Performance Review July 2025 🗓️ Ple…" at bounding box center [728, 416] width 1456 height 832
click at [893, 240] on icon "button" at bounding box center [893, 241] width 6 height 6
